Goal: Information Seeking & Learning: Learn about a topic

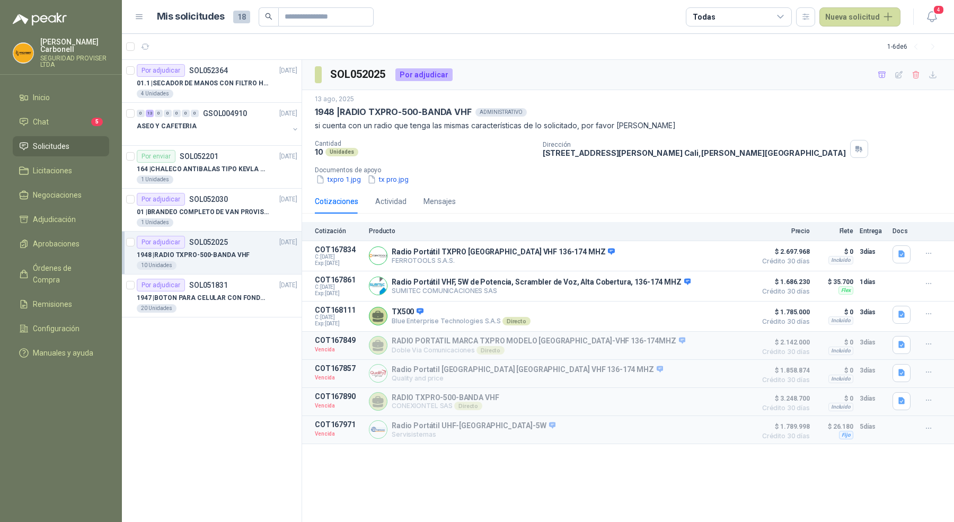
click at [57, 45] on p "[PERSON_NAME]" at bounding box center [74, 45] width 69 height 15
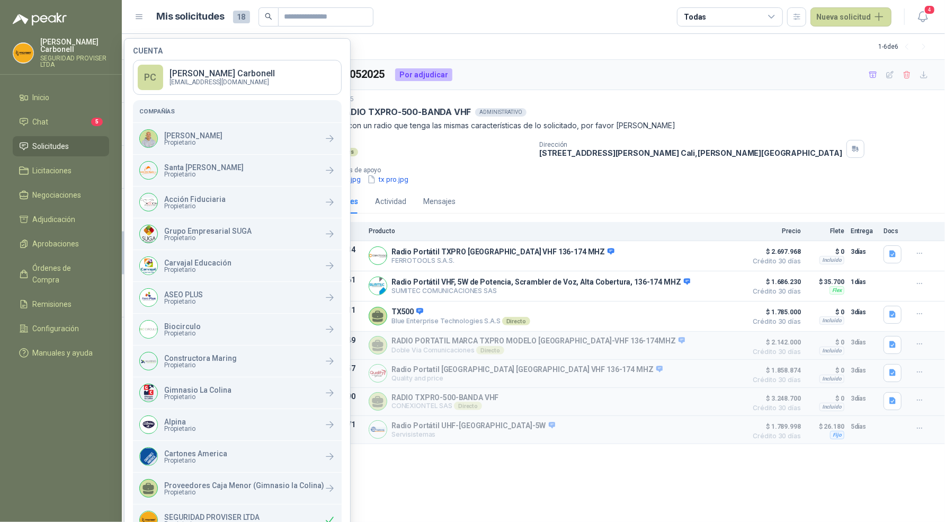
click at [541, 492] on div "SOL052025 Por adjudicar [DATE] 1948 | RADIO TXPRO-500-BANDA VHF ADMINISTRATIVO …" at bounding box center [623, 291] width 643 height 463
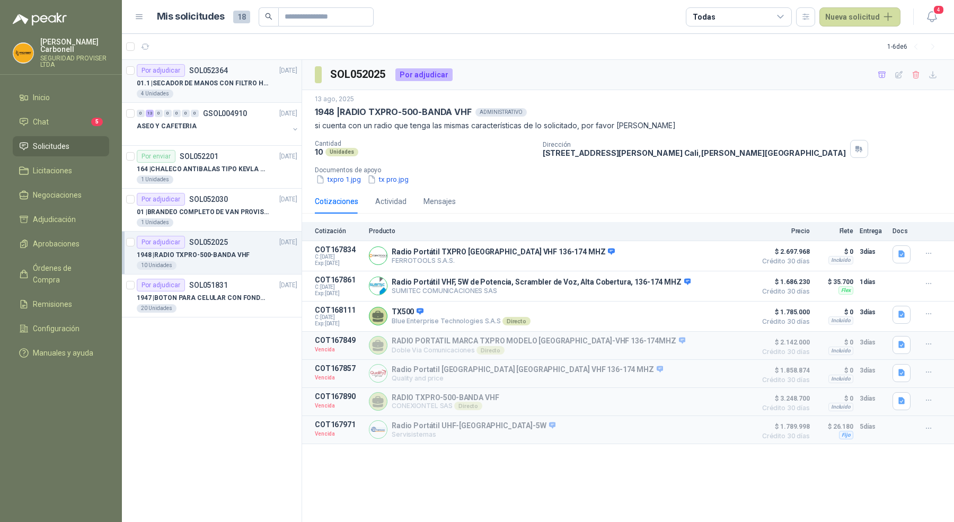
click at [233, 74] on div "Por adjudicar SOL052364 [DATE]" at bounding box center [217, 70] width 161 height 13
click at [231, 121] on div "ASEO Y CAFETERIA" at bounding box center [213, 126] width 152 height 13
click at [235, 86] on p "01.1 | SECADOR DE MANOS CON FILTRO HEPA, SECADO RAPIDO" at bounding box center [203, 83] width 132 height 10
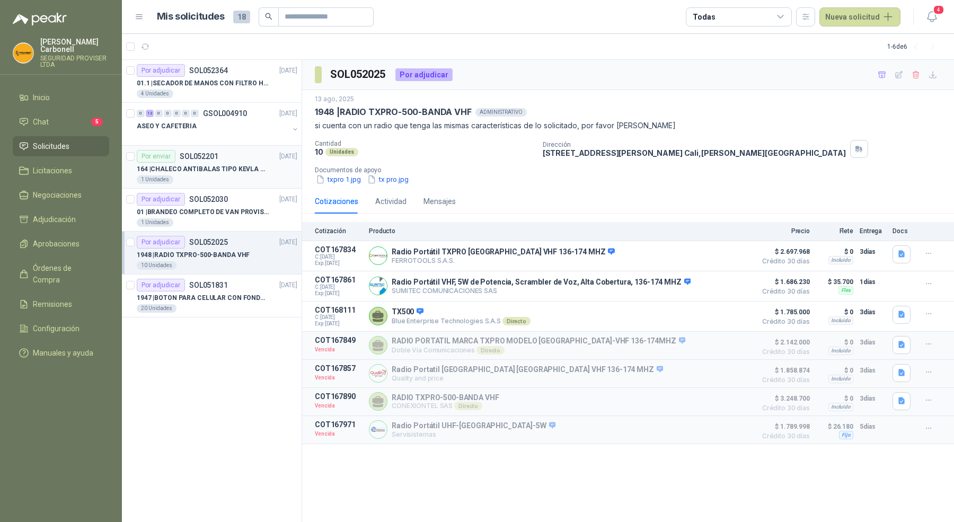
click at [228, 182] on div "1 Unidades" at bounding box center [217, 179] width 161 height 8
click at [226, 215] on p "01 | BRANDEO COMPLETO DE VAN PROVISER" at bounding box center [203, 212] width 132 height 10
click at [220, 87] on p "01.1 | SECADOR DE MANOS CON FILTRO HEPA, SECADO RAPIDO" at bounding box center [203, 83] width 132 height 10
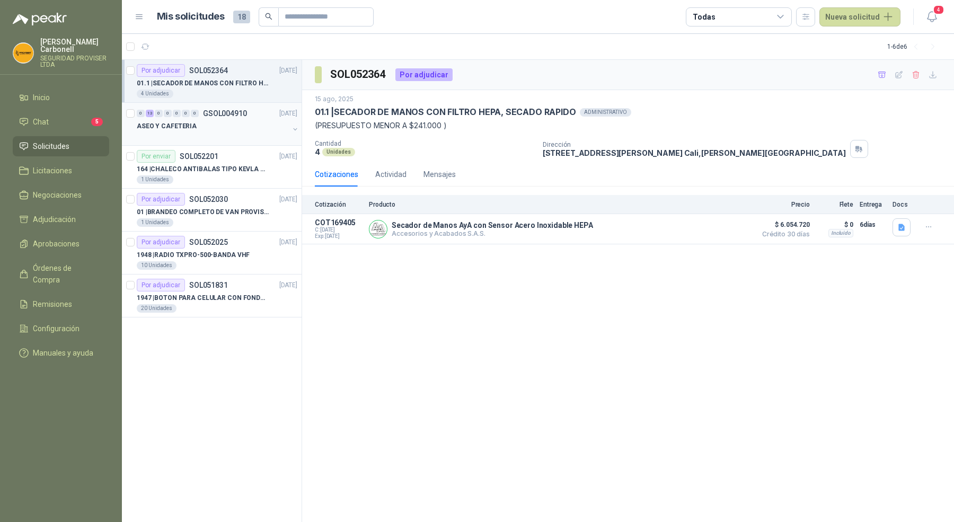
click at [217, 122] on div "ASEO Y CAFETERIA" at bounding box center [213, 126] width 152 height 13
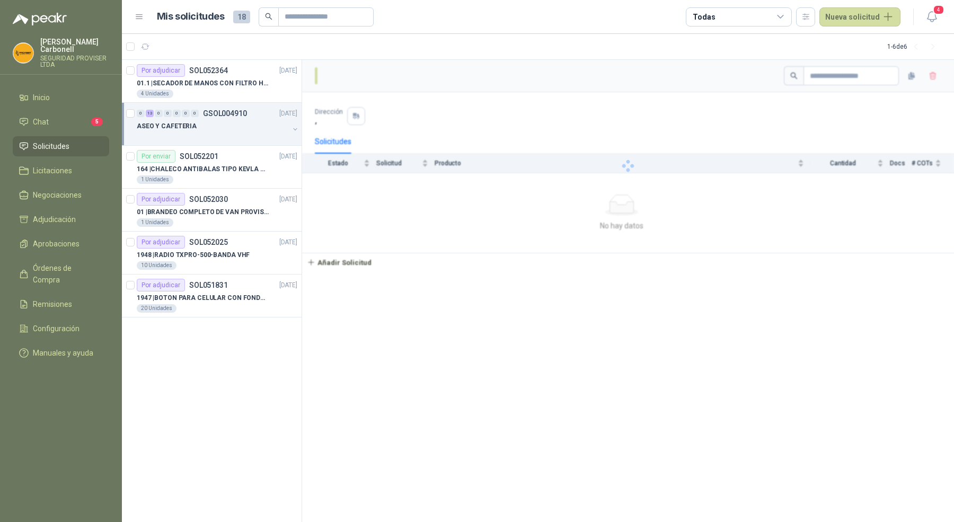
click at [217, 122] on div "ASEO Y CAFETERIA" at bounding box center [213, 126] width 152 height 13
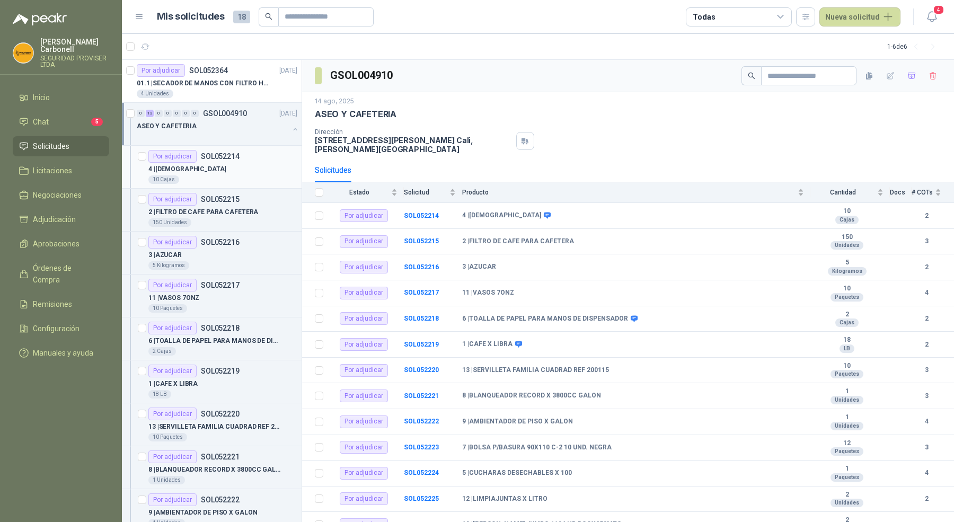
click at [216, 175] on div "10 Cajas" at bounding box center [222, 179] width 149 height 8
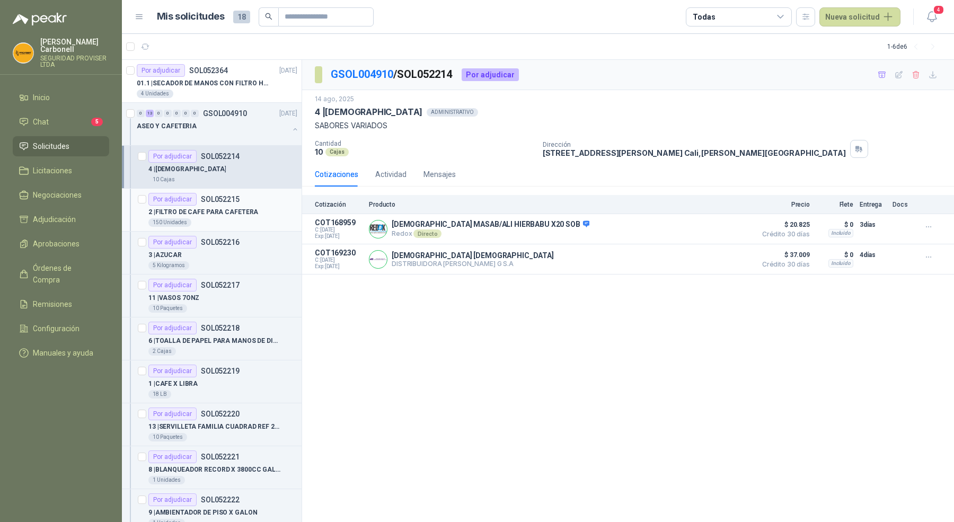
click at [223, 204] on div "Por adjudicar SOL052215" at bounding box center [193, 199] width 91 height 13
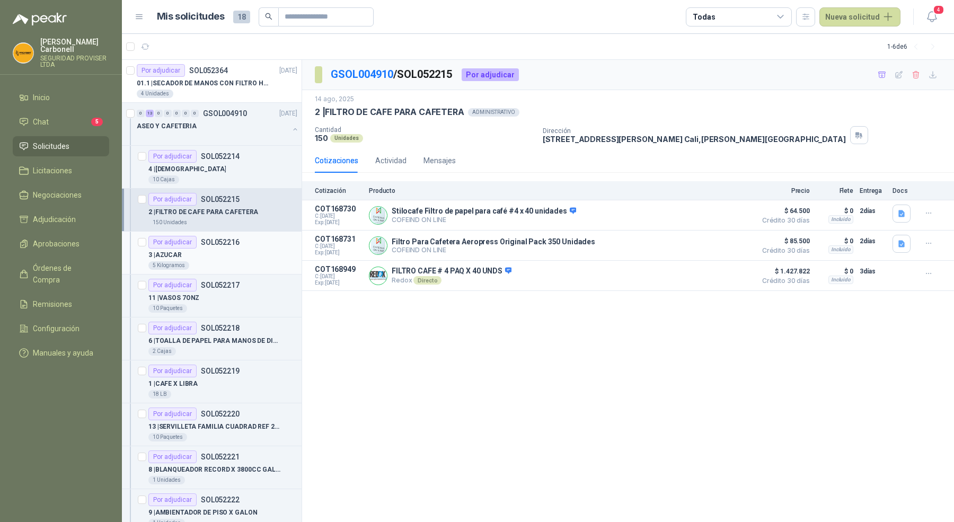
click at [230, 254] on div "3 | AZUCAR" at bounding box center [222, 255] width 149 height 13
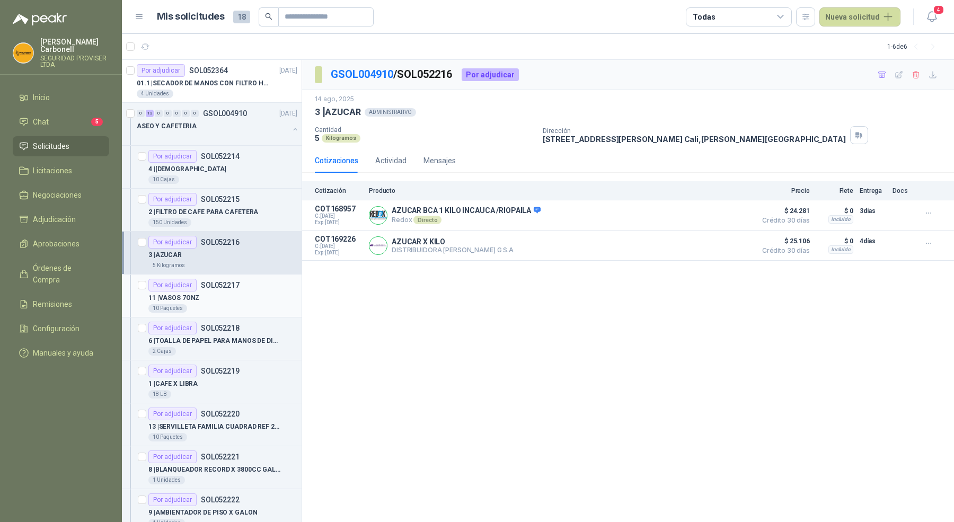
click at [240, 292] on div "11 | VASOS 7ONZ" at bounding box center [222, 297] width 149 height 13
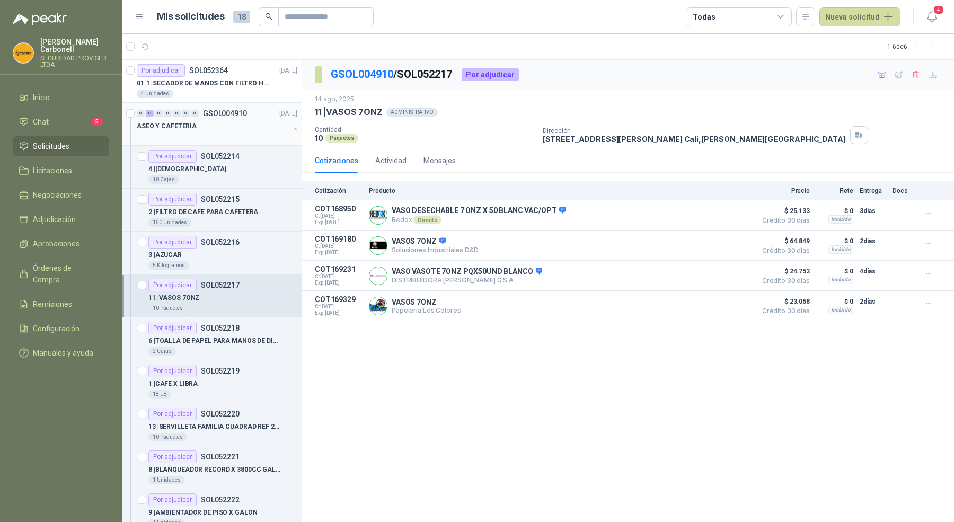
click at [286, 121] on div "ASEO Y CAFETERIA" at bounding box center [218, 130] width 163 height 21
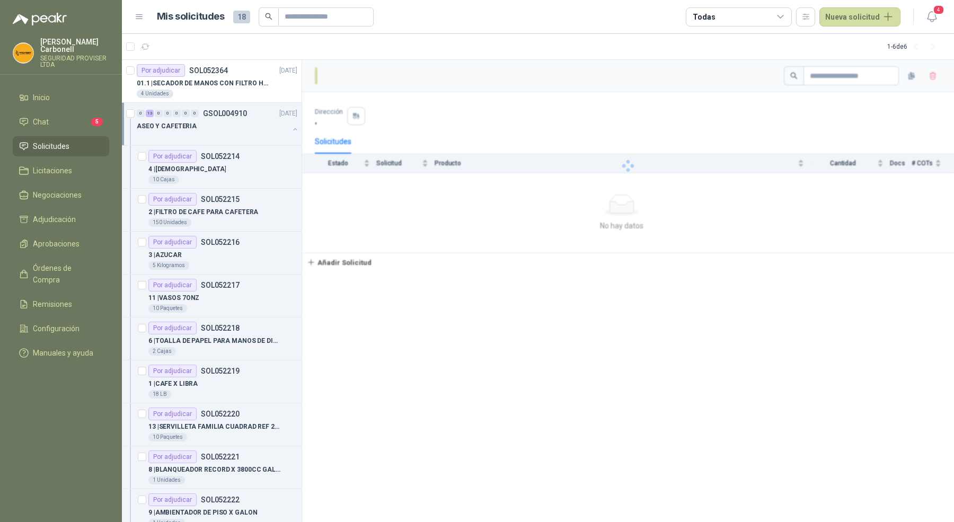
click at [286, 121] on div "ASEO Y CAFETERIA" at bounding box center [218, 130] width 163 height 21
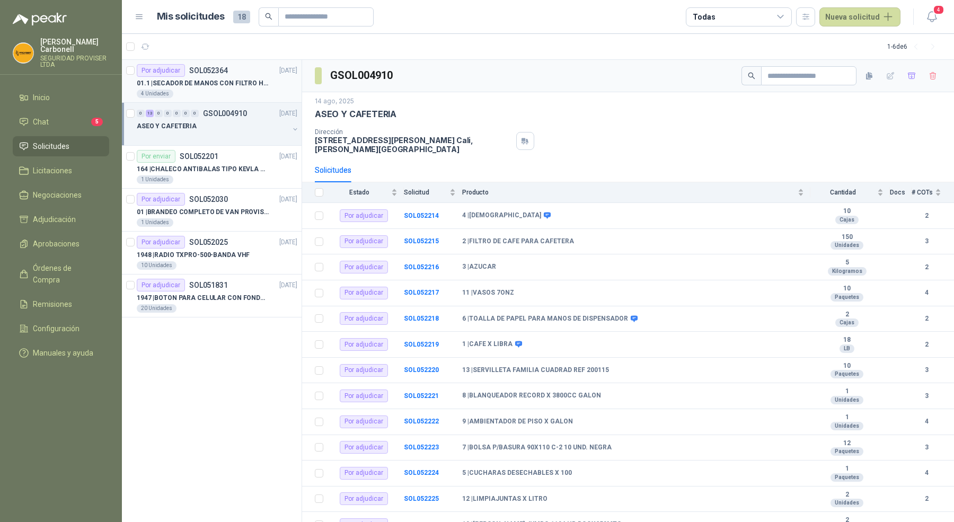
click at [277, 82] on div "01.1 | SECADOR DE MANOS CON FILTRO HEPA, SECADO RAPIDO" at bounding box center [217, 83] width 161 height 13
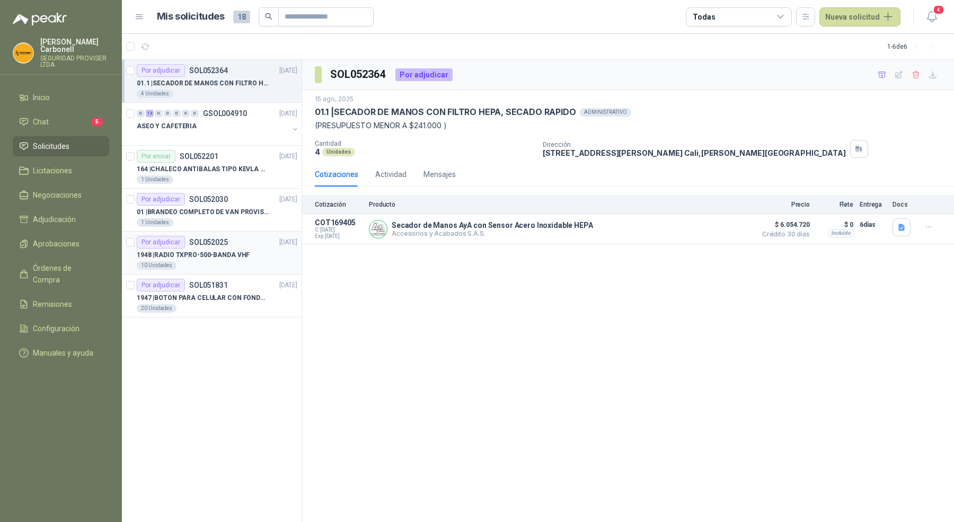
click at [234, 264] on div "10 Unidades" at bounding box center [217, 265] width 161 height 8
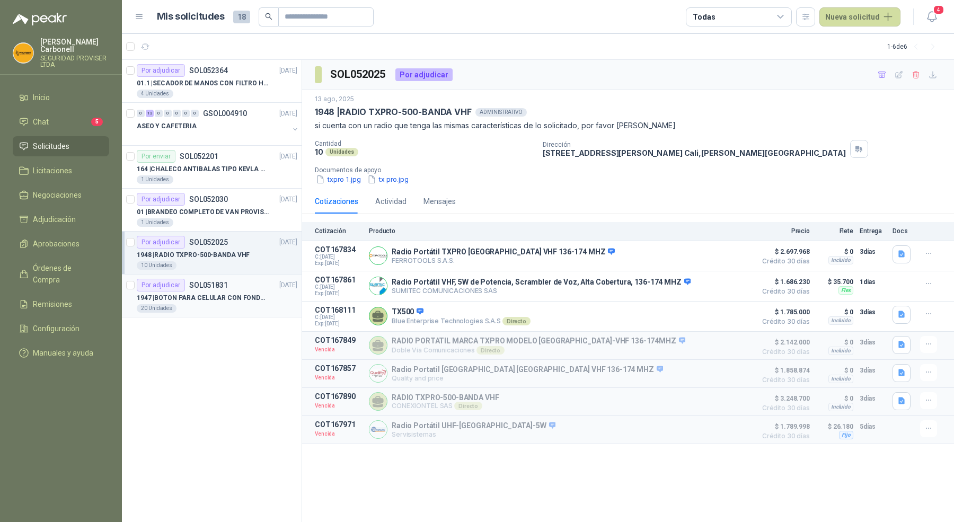
click at [232, 293] on p "1947 | BOTON PARA CELULAR CON FONDO AMARILLO" at bounding box center [203, 298] width 132 height 10
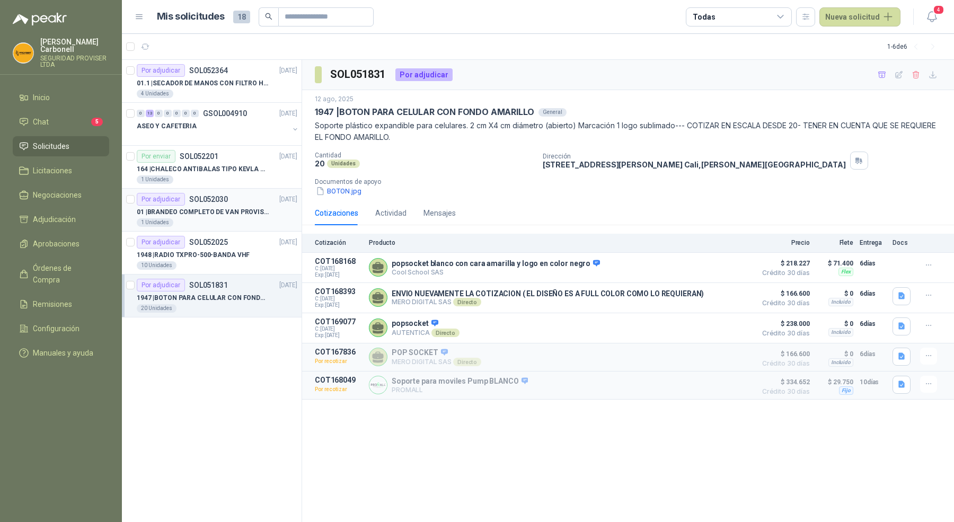
click at [241, 223] on div "1 Unidades" at bounding box center [217, 222] width 161 height 8
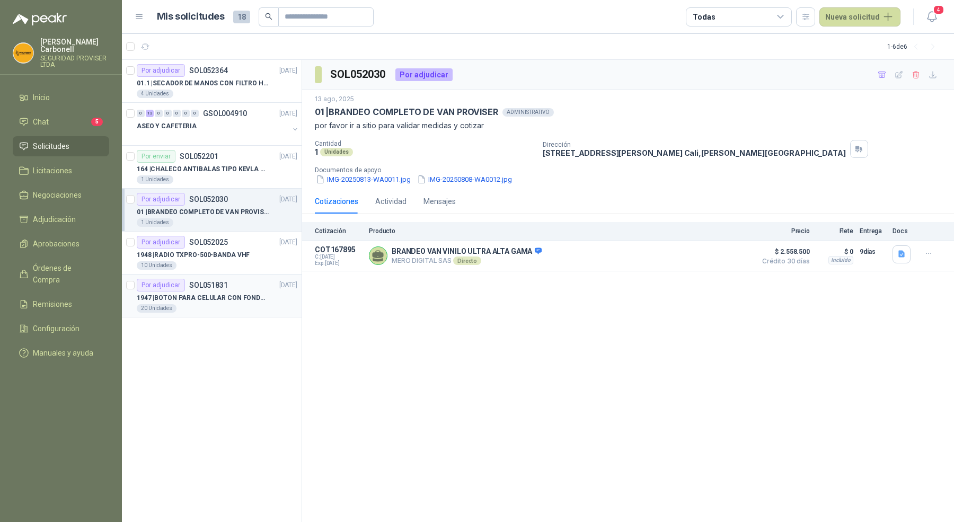
click at [225, 296] on p "1947 | BOTON PARA CELULAR CON FONDO AMARILLO" at bounding box center [203, 298] width 132 height 10
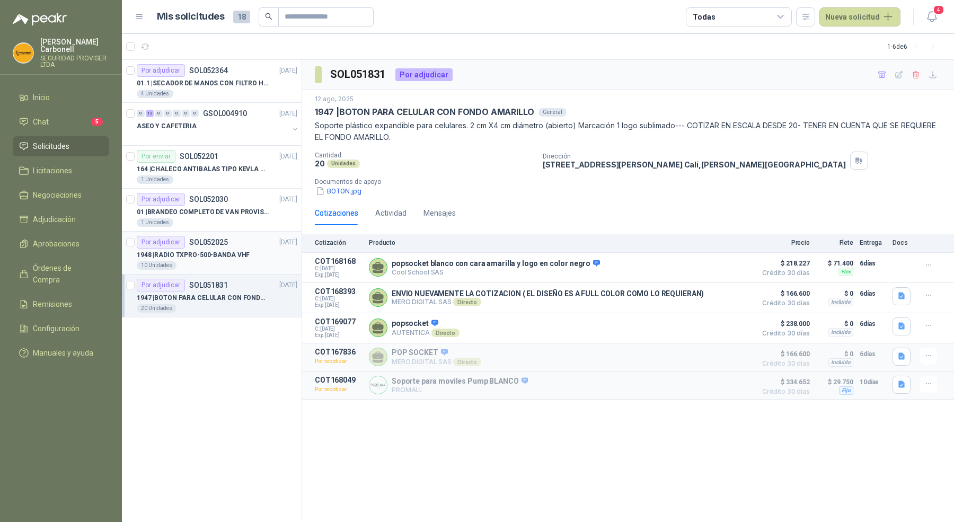
click at [230, 257] on p "1948 | RADIO TXPRO-500-BANDA VHF" at bounding box center [193, 255] width 113 height 10
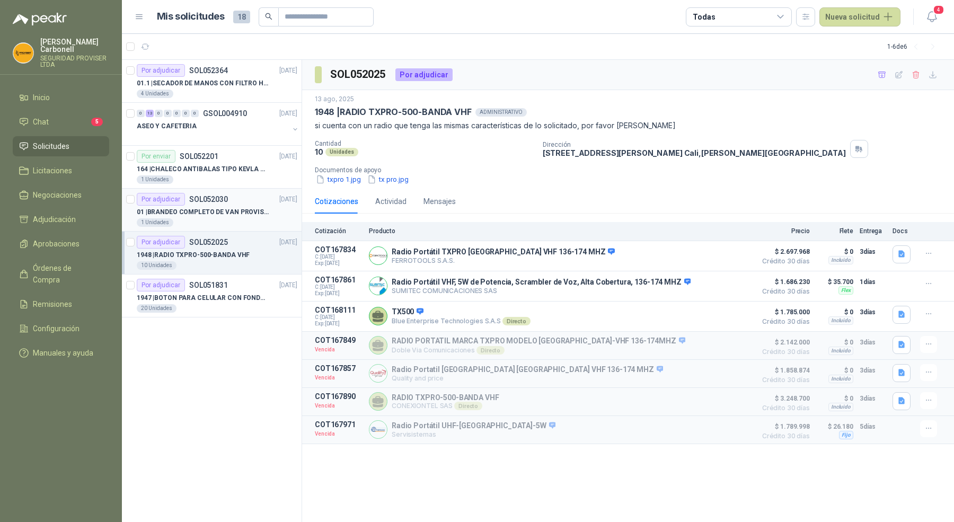
click at [235, 220] on div "1 Unidades" at bounding box center [217, 222] width 161 height 8
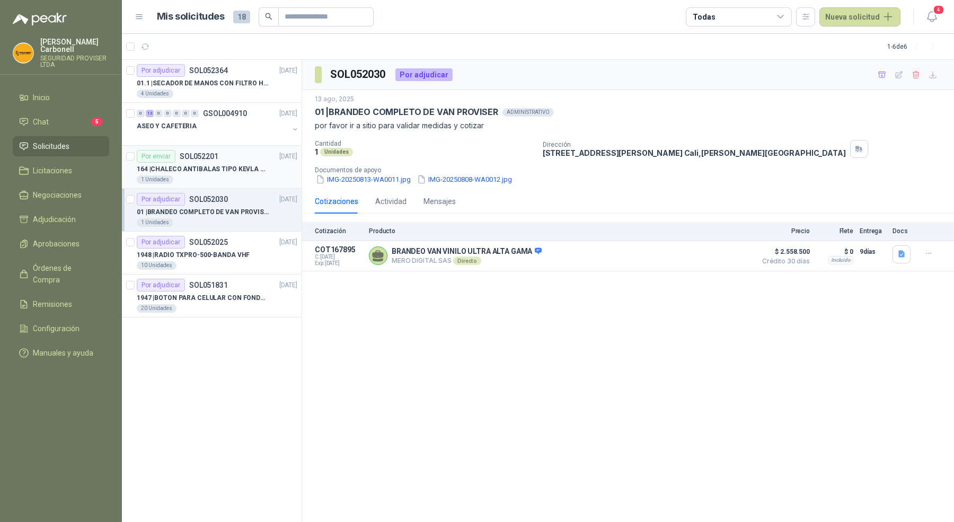
click at [242, 163] on div "164 | CHALECO ANTIBALAS TIPO KEVLA T/ M" at bounding box center [217, 169] width 161 height 13
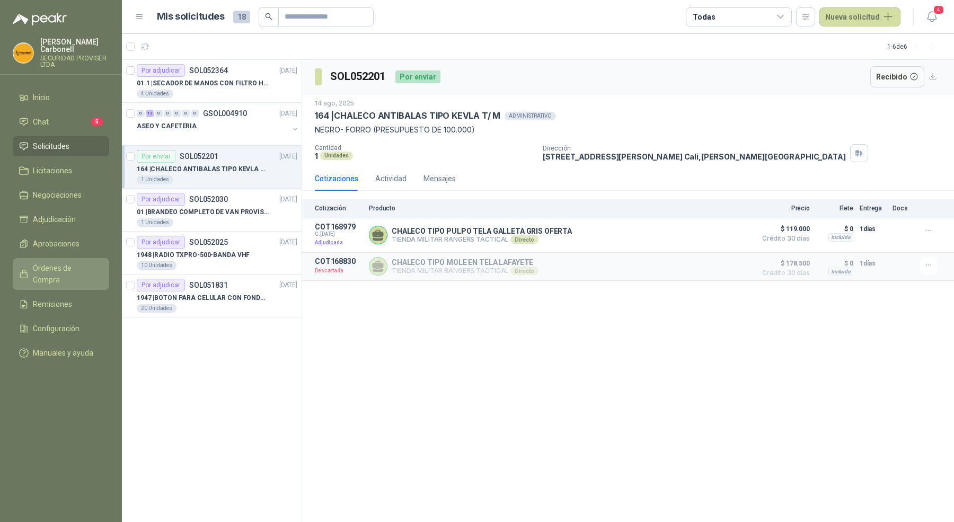
click at [77, 258] on link "Órdenes de Compra" at bounding box center [61, 274] width 96 height 32
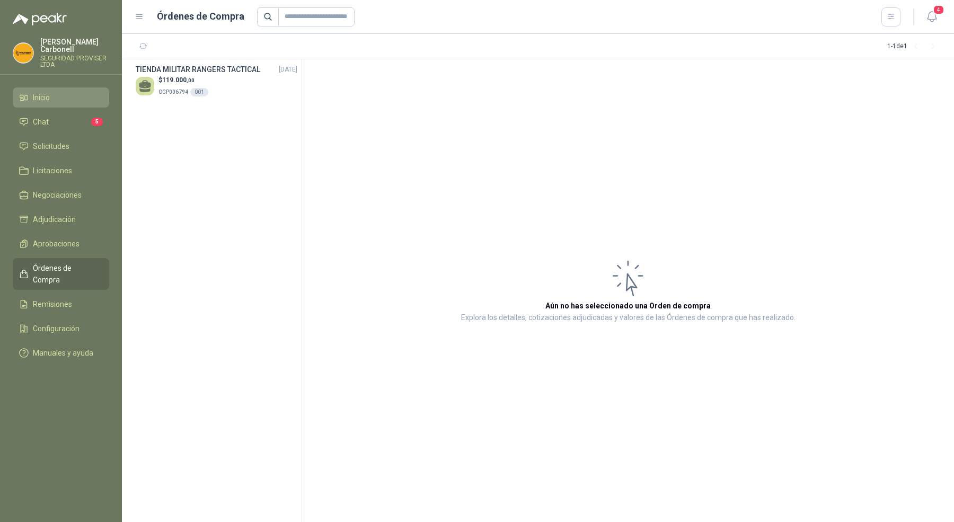
click at [64, 92] on li "Inicio" at bounding box center [61, 98] width 84 height 12
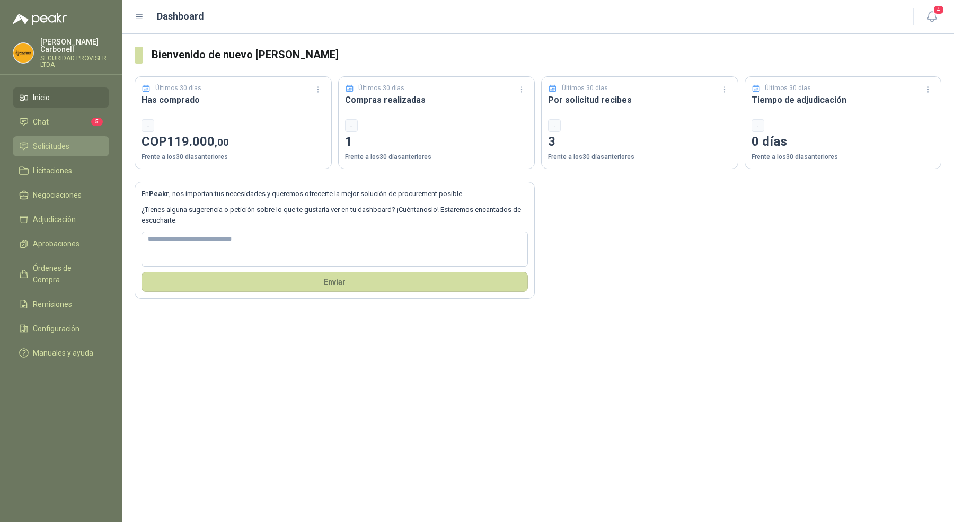
click at [65, 143] on span "Solicitudes" at bounding box center [51, 146] width 37 height 12
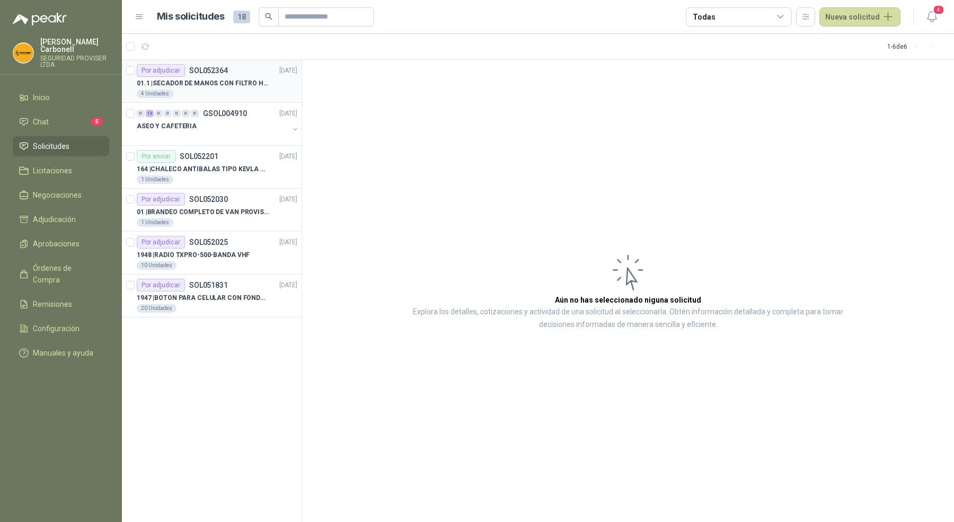
click at [242, 82] on p "01.1 | SECADOR DE MANOS CON FILTRO HEPA, SECADO RAPIDO" at bounding box center [203, 83] width 132 height 10
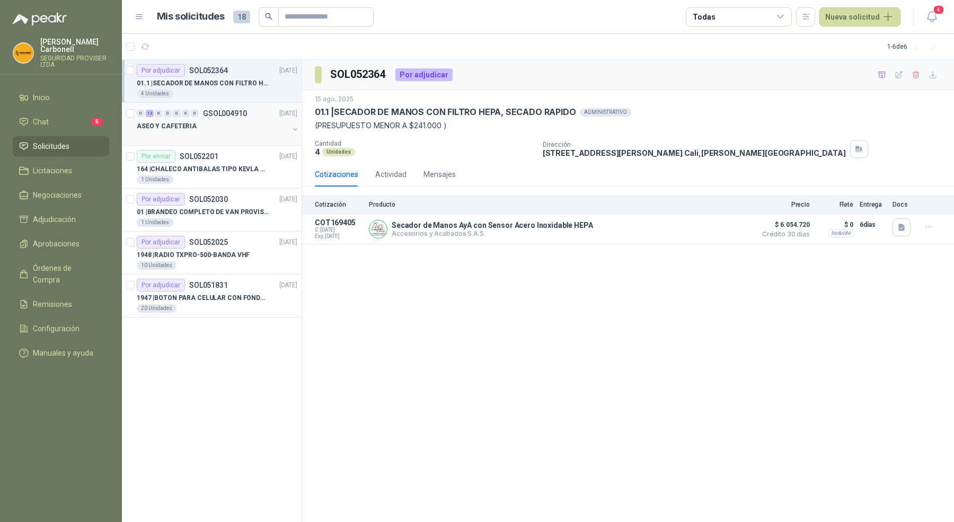
click at [237, 137] on div at bounding box center [213, 136] width 152 height 8
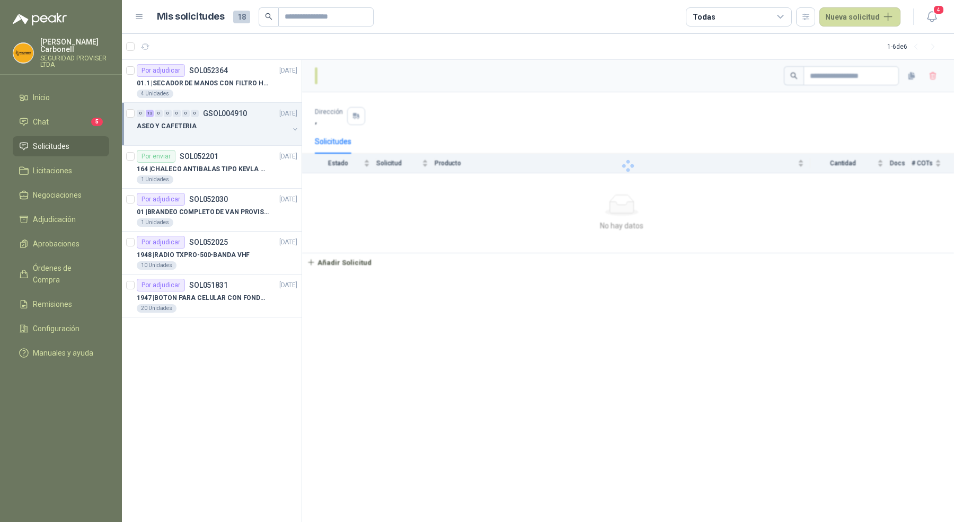
click at [237, 137] on div at bounding box center [213, 136] width 152 height 8
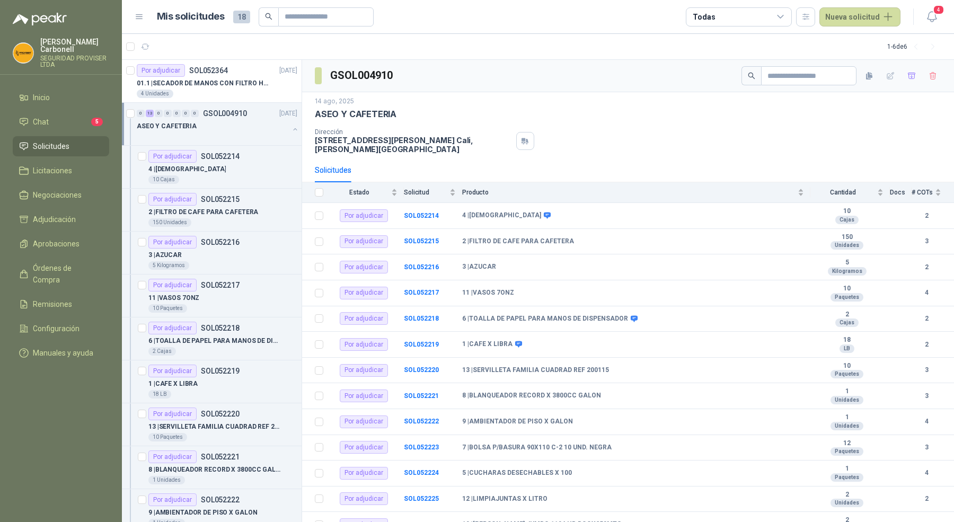
click at [237, 137] on div at bounding box center [213, 136] width 152 height 8
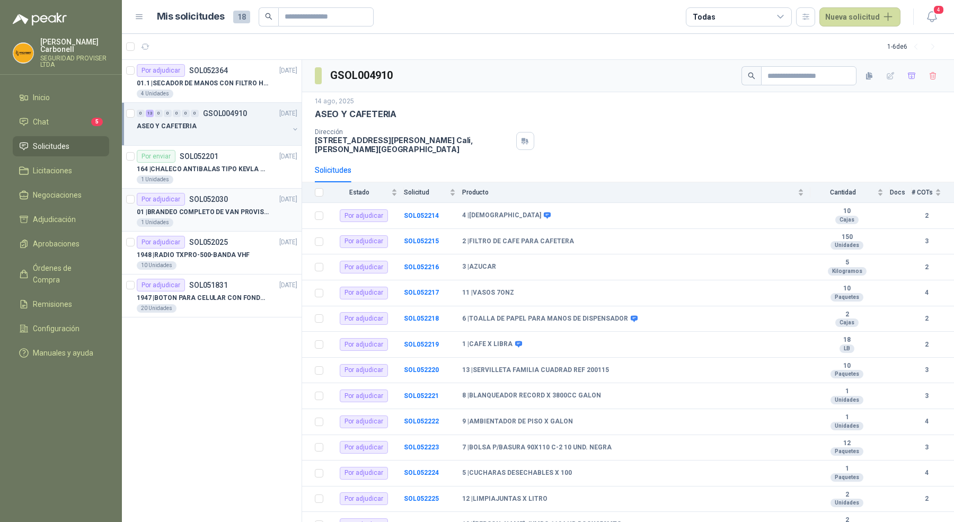
click at [233, 224] on div "1 Unidades" at bounding box center [217, 222] width 161 height 8
